Goal: Navigation & Orientation: Find specific page/section

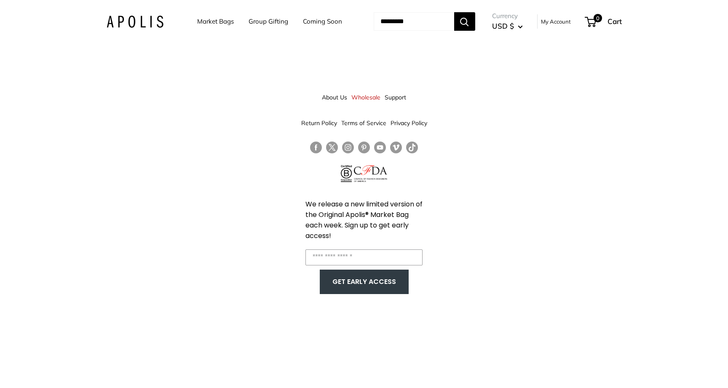
click at [211, 20] on link "Market Bags" at bounding box center [215, 22] width 37 height 12
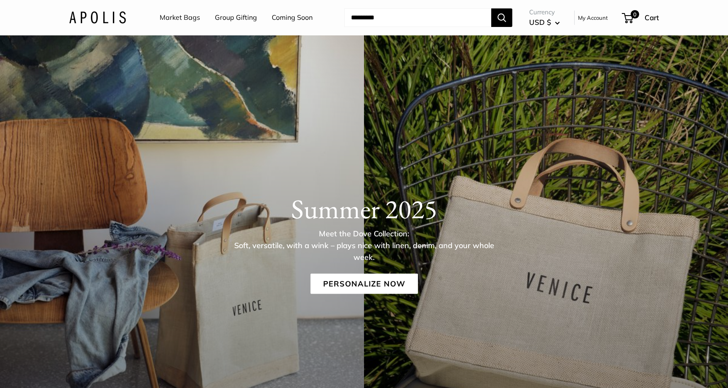
click at [287, 16] on link "Coming Soon" at bounding box center [292, 17] width 41 height 13
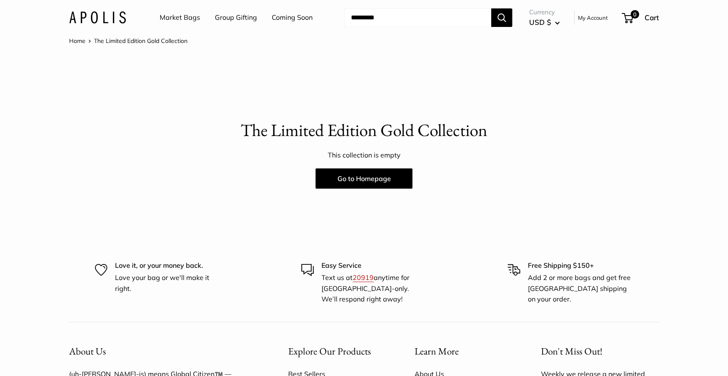
click at [179, 16] on link "Market Bags" at bounding box center [180, 17] width 40 height 13
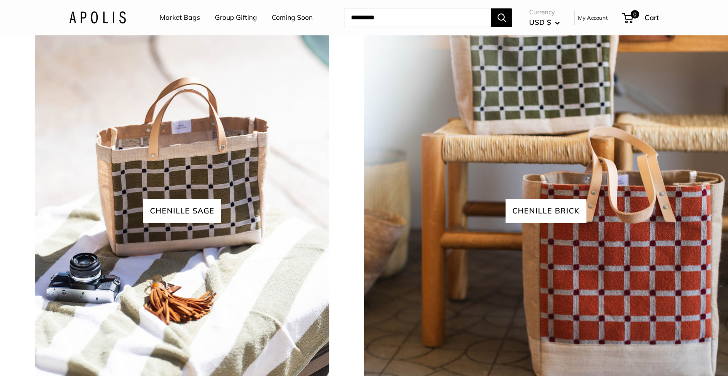
scroll to position [1867, 0]
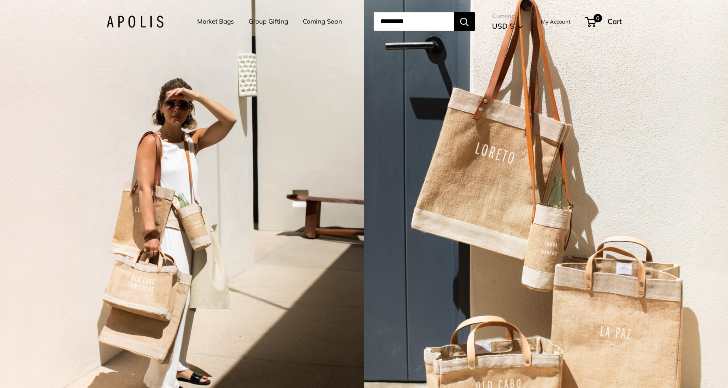
click at [309, 21] on link "Coming Soon" at bounding box center [322, 22] width 39 height 12
